Goal: Task Accomplishment & Management: Use online tool/utility

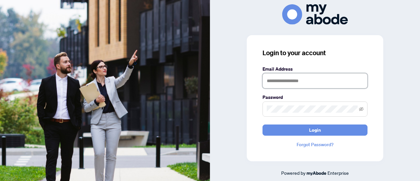
click at [283, 84] on input "text" at bounding box center [314, 80] width 105 height 15
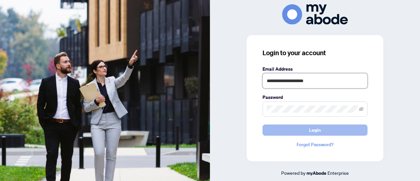
type input "**********"
click at [298, 129] on button "Login" at bounding box center [314, 129] width 105 height 11
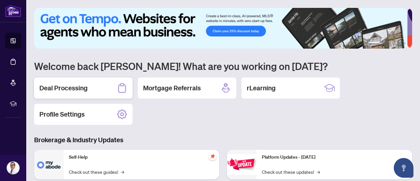
click at [72, 92] on div "Deal Processing" at bounding box center [83, 87] width 98 height 21
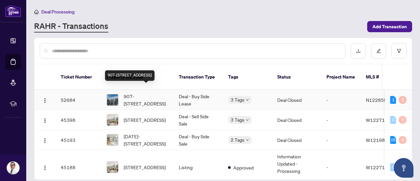
click at [147, 93] on span "907-[STREET_ADDRESS]" at bounding box center [146, 100] width 45 height 14
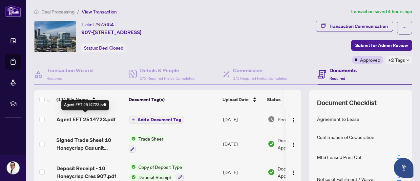
click at [104, 118] on span "Agent EFT 2514723.pdf" at bounding box center [85, 119] width 59 height 8
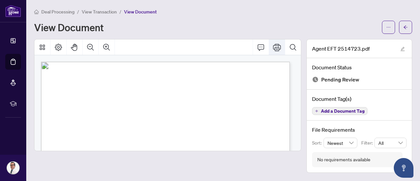
click at [278, 50] on icon "Print" at bounding box center [277, 47] width 8 height 7
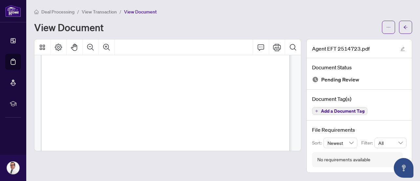
scroll to position [230, 0]
click at [247, 30] on div "View Document" at bounding box center [206, 27] width 344 height 10
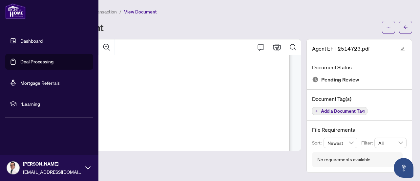
drag, startPoint x: 47, startPoint y: 66, endPoint x: 72, endPoint y: 69, distance: 24.8
click at [47, 65] on link "Deal Processing" at bounding box center [36, 62] width 33 height 6
